Goal: Information Seeking & Learning: Find specific page/section

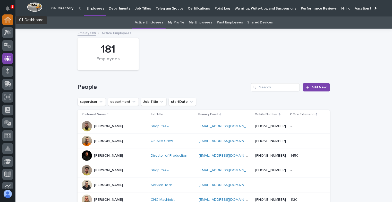
click at [8, 22] on icon at bounding box center [7, 20] width 7 height 6
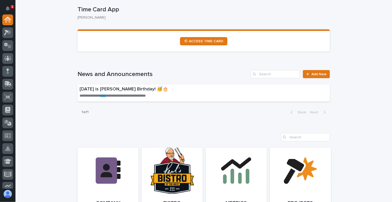
scroll to position [387, 0]
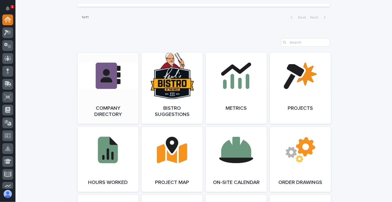
click at [96, 98] on link "Open Link" at bounding box center [108, 88] width 61 height 71
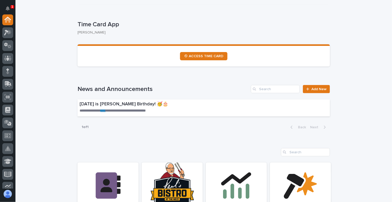
scroll to position [0, 0]
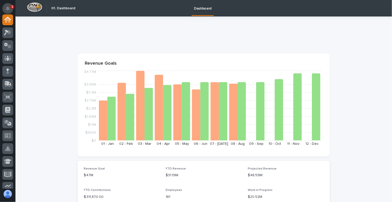
click at [7, 9] on icon "Notifications" at bounding box center [8, 8] width 4 height 5
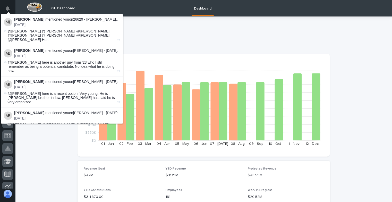
click at [63, 24] on p "18 days ago" at bounding box center [67, 25] width 106 height 4
click at [10, 23] on img at bounding box center [8, 22] width 8 height 8
click at [22, 21] on strong "[PERSON_NAME]" at bounding box center [29, 19] width 30 height 4
click at [40, 27] on p "18 days ago" at bounding box center [67, 25] width 106 height 4
click at [40, 33] on span "@Tyler Hartsough @Ryan Miller @Adam Yutzy @Ken Overmyer @Larry Trowbridge Jr. @…" at bounding box center [62, 35] width 109 height 13
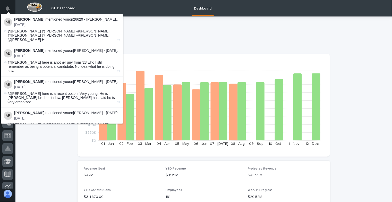
click at [58, 35] on span "@Tyler Hartsough @Ryan Miller @Adam Yutzy @Ken Overmyer @Larry Trowbridge Jr. @…" at bounding box center [62, 35] width 109 height 13
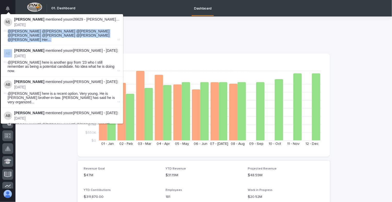
click at [58, 35] on span "@Tyler Hartsough @Ryan Miller @Adam Yutzy @Ken Overmyer @Larry Trowbridge Jr. @…" at bounding box center [62, 35] width 109 height 13
click at [54, 30] on span "@Tyler Hartsough @Ryan Miller @Adam Yutzy @Ken Overmyer @Larry Trowbridge Jr. @…" at bounding box center [62, 35] width 109 height 13
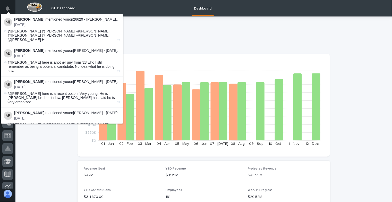
click at [53, 34] on span "@Tyler Hartsough @Ryan Miller @Adam Yutzy @Ken Overmyer @Larry Trowbridge Jr. @…" at bounding box center [62, 35] width 109 height 13
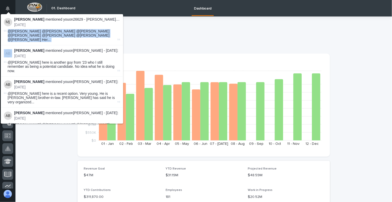
click at [53, 34] on span "@Tyler Hartsough @Ryan Miller @Adam Yutzy @Ken Overmyer @Larry Trowbridge Jr. @…" at bounding box center [62, 35] width 109 height 13
click at [118, 38] on icon at bounding box center [119, 39] width 3 height 3
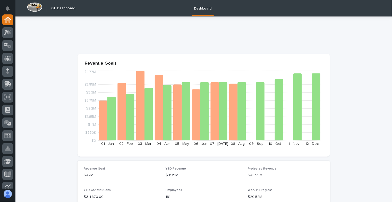
click at [131, 31] on div at bounding box center [203, 35] width 250 height 9
click at [11, 32] on icon at bounding box center [7, 33] width 7 height 6
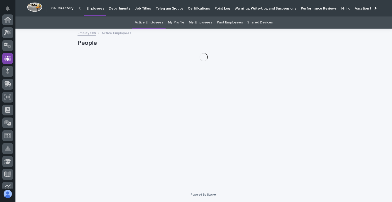
scroll to position [39, 0]
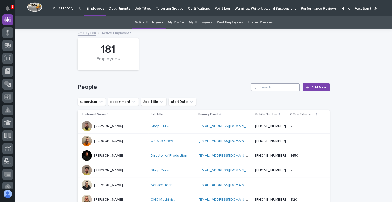
click at [267, 89] on input "Search" at bounding box center [275, 87] width 49 height 8
type input "[PERSON_NAME]"
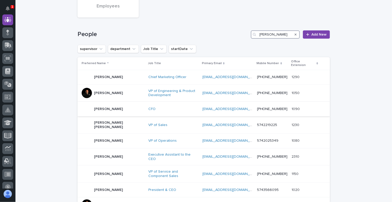
scroll to position [77, 0]
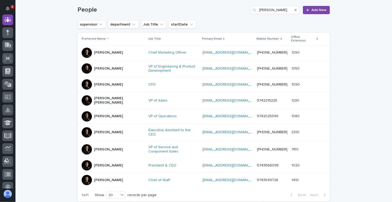
click at [94, 163] on p "[PERSON_NAME]" at bounding box center [108, 165] width 29 height 4
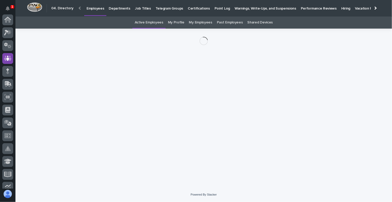
scroll to position [39, 0]
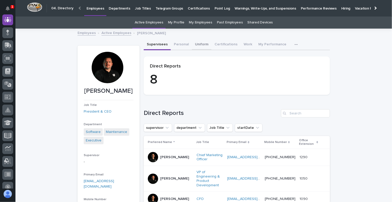
click at [192, 43] on button "Uniform" at bounding box center [202, 44] width 20 height 11
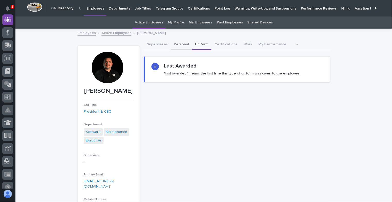
click at [181, 43] on button "Personal" at bounding box center [181, 44] width 21 height 11
click at [196, 46] on button "Uniform" at bounding box center [202, 44] width 20 height 11
click at [159, 44] on button "Supervisees" at bounding box center [157, 44] width 27 height 11
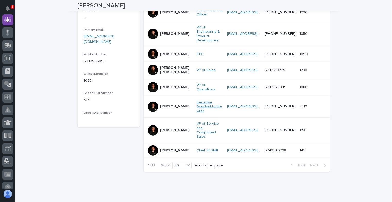
scroll to position [145, 0]
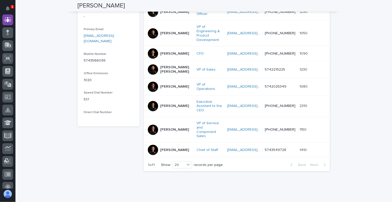
click at [153, 101] on div at bounding box center [153, 106] width 10 height 10
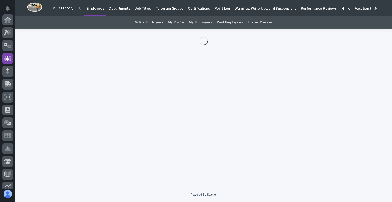
scroll to position [39, 0]
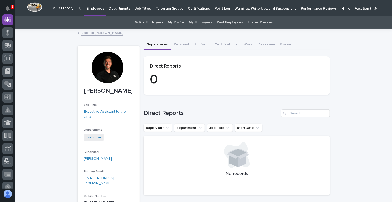
click at [106, 70] on div at bounding box center [107, 67] width 31 height 31
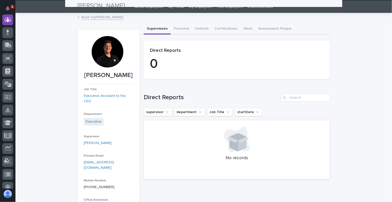
scroll to position [0, 0]
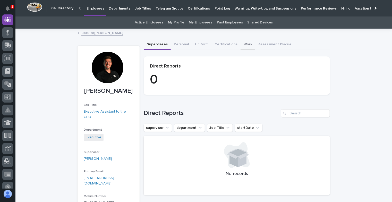
click at [244, 42] on button "Work" at bounding box center [248, 44] width 15 height 11
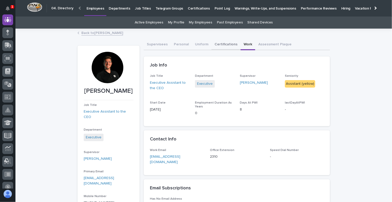
click at [218, 43] on button "Certifications" at bounding box center [226, 44] width 29 height 11
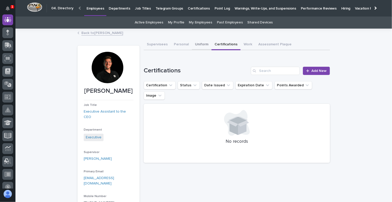
click at [195, 46] on button "Uniform" at bounding box center [202, 44] width 20 height 11
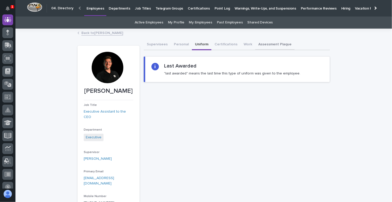
click at [259, 45] on button "Assessment Plaque" at bounding box center [274, 44] width 39 height 11
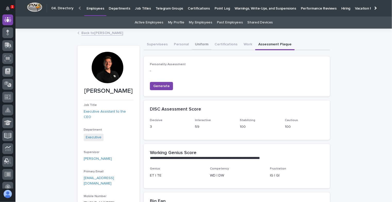
click at [196, 47] on button "Uniform" at bounding box center [202, 44] width 20 height 11
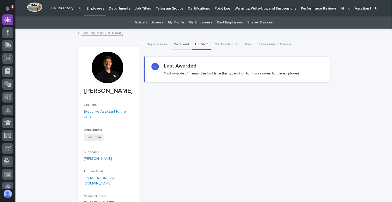
click at [175, 46] on button "Personal" at bounding box center [181, 44] width 21 height 11
